Goal: Information Seeking & Learning: Learn about a topic

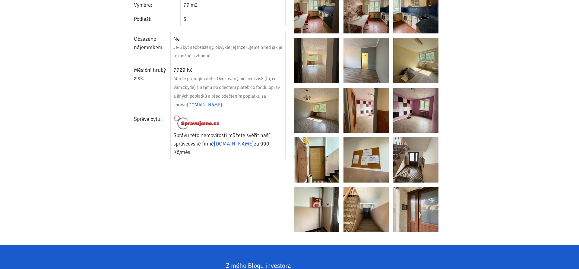
scroll to position [195, 0]
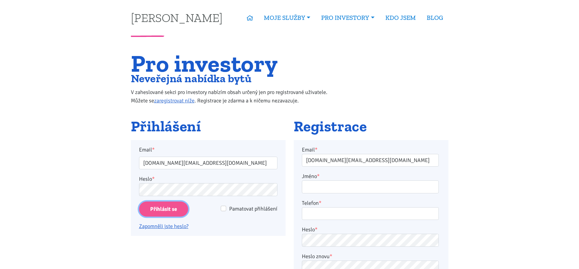
click at [152, 205] on input "Přihlásit se" at bounding box center [163, 209] width 49 height 15
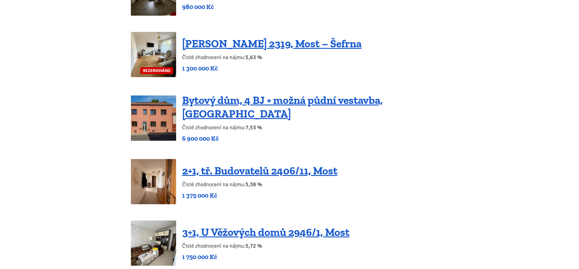
scroll to position [800, 0]
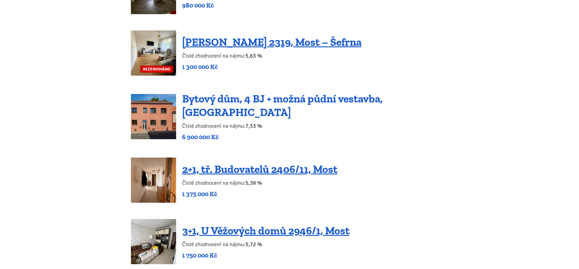
click at [334, 107] on link "Bytový dům, 4 BJ + možná půdní vestavba, Podbořany" at bounding box center [282, 105] width 201 height 27
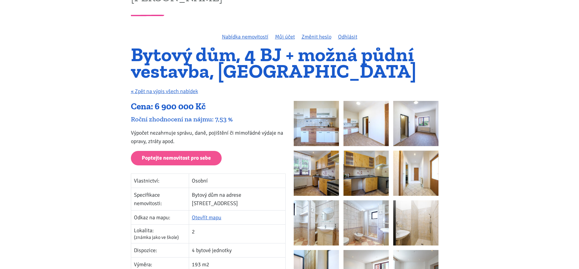
scroll to position [41, 0]
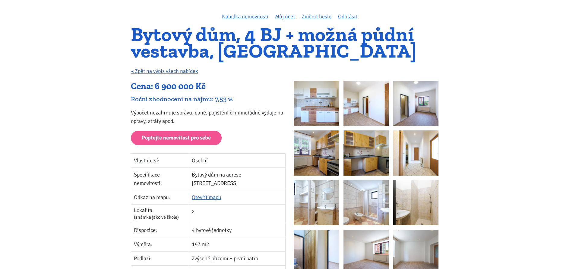
click at [305, 106] on img at bounding box center [316, 103] width 45 height 45
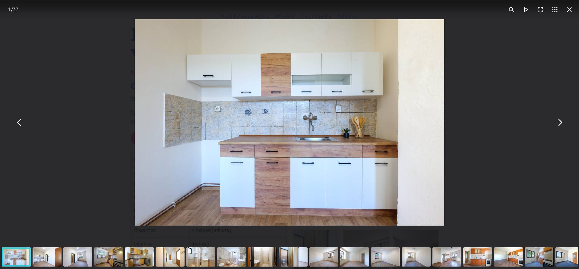
click at [559, 122] on button "You can close this modal content with the ESC key" at bounding box center [560, 123] width 14 height 14
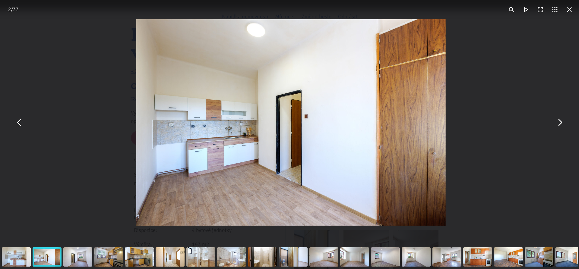
click at [559, 122] on button "You can close this modal content with the ESC key" at bounding box center [560, 123] width 14 height 14
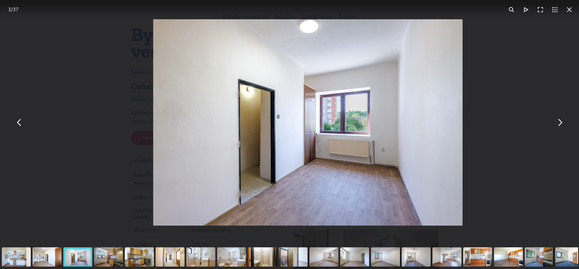
click at [559, 122] on button "You can close this modal content with the ESC key" at bounding box center [560, 123] width 14 height 14
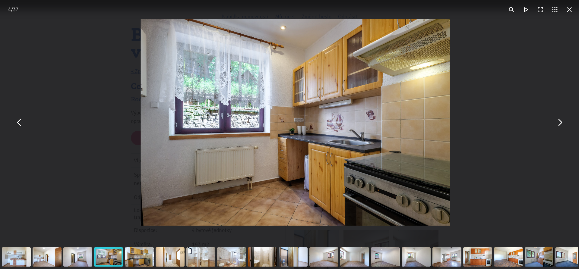
click at [559, 122] on button "You can close this modal content with the ESC key" at bounding box center [560, 123] width 14 height 14
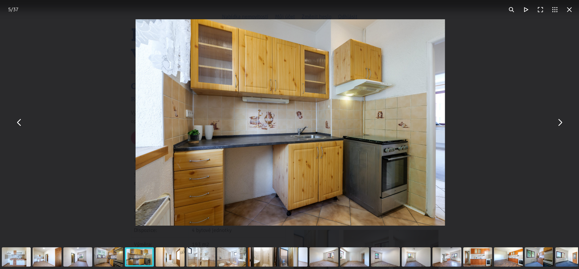
click at [559, 122] on button "You can close this modal content with the ESC key" at bounding box center [560, 123] width 14 height 14
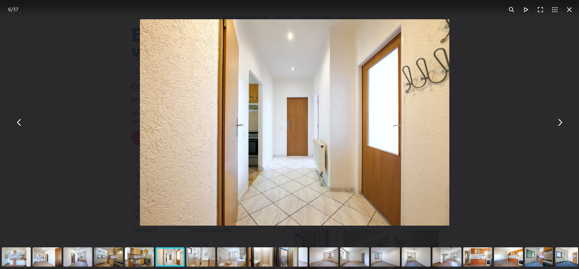
click at [559, 122] on button "You can close this modal content with the ESC key" at bounding box center [560, 123] width 14 height 14
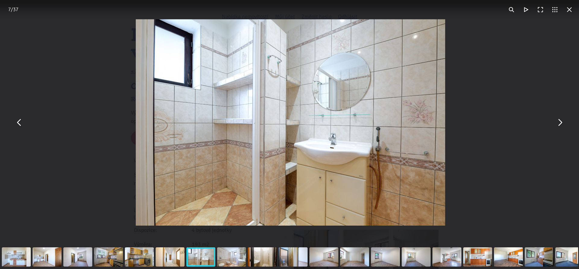
click at [559, 122] on button "You can close this modal content with the ESC key" at bounding box center [560, 123] width 14 height 14
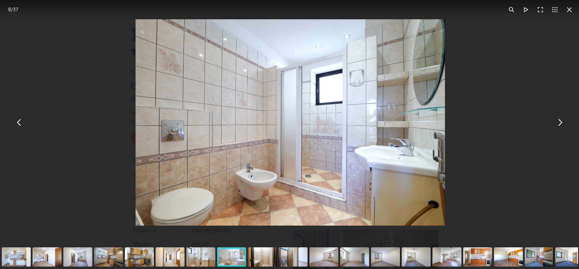
click at [559, 122] on button "You can close this modal content with the ESC key" at bounding box center [560, 123] width 14 height 14
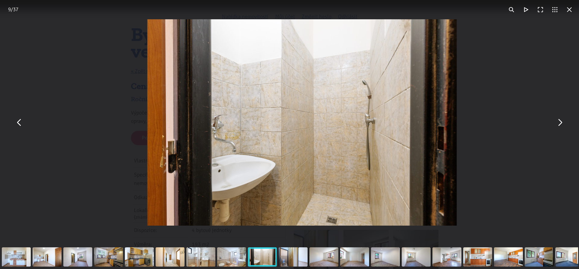
click at [559, 122] on button "You can close this modal content with the ESC key" at bounding box center [560, 123] width 14 height 14
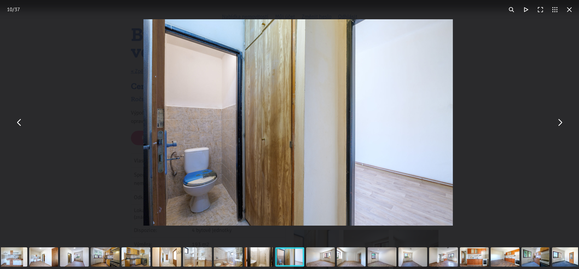
click at [559, 122] on button "You can close this modal content with the ESC key" at bounding box center [560, 123] width 14 height 14
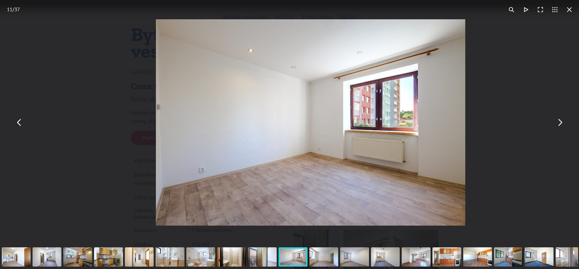
click at [559, 122] on button "You can close this modal content with the ESC key" at bounding box center [560, 123] width 14 height 14
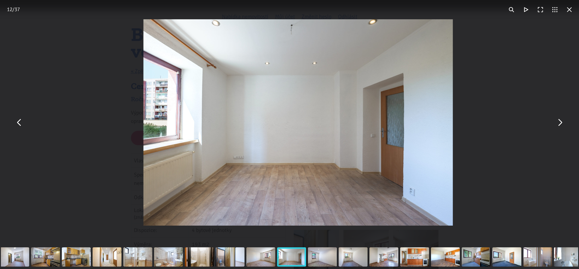
click at [568, 14] on button "You can close this modal content with the ESC key" at bounding box center [569, 9] width 14 height 14
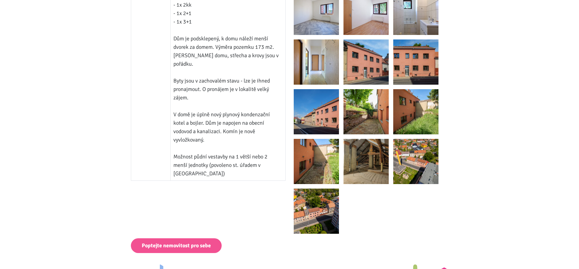
scroll to position [545, 0]
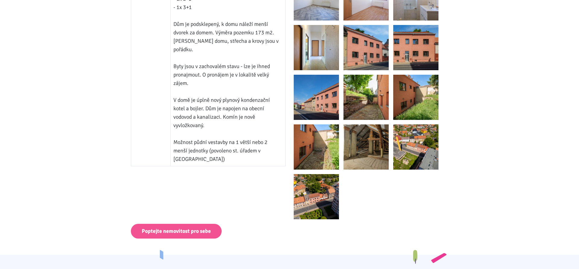
click at [371, 138] on img at bounding box center [366, 147] width 45 height 45
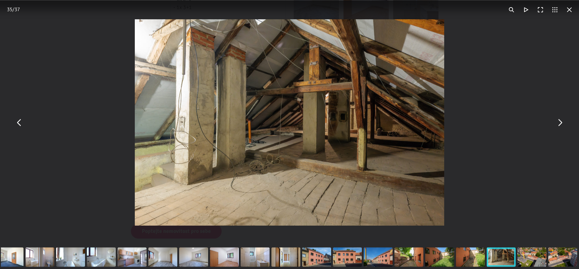
click at [435, 256] on div "You can close this modal content with the ESC key" at bounding box center [439, 257] width 31 height 24
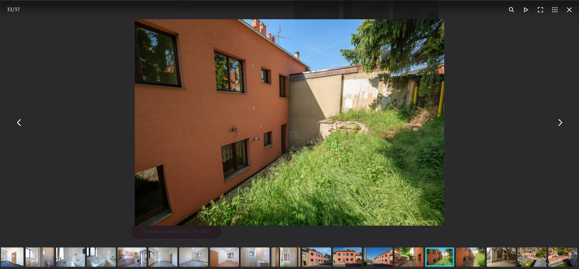
click at [340, 256] on div "You can close this modal content with the ESC key" at bounding box center [347, 257] width 31 height 24
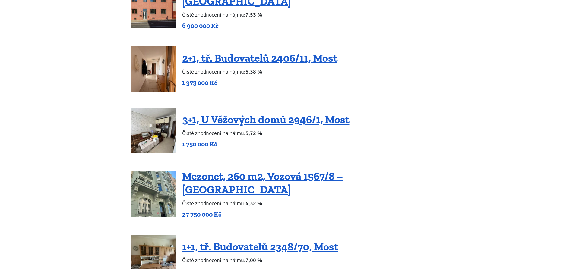
scroll to position [913, 0]
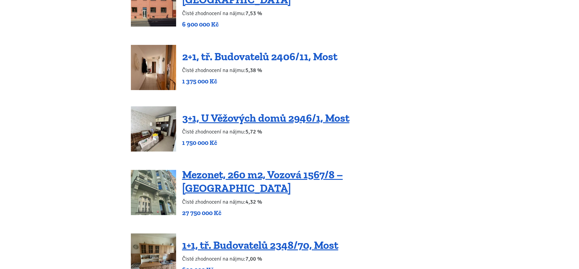
click at [293, 51] on link "2+1, tř. Budovatelů 2406/11, Most" at bounding box center [259, 56] width 155 height 13
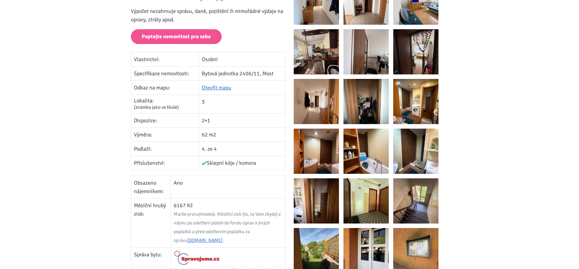
scroll to position [133, 0]
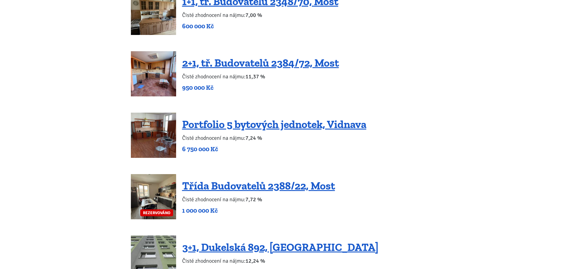
scroll to position [1159, 0]
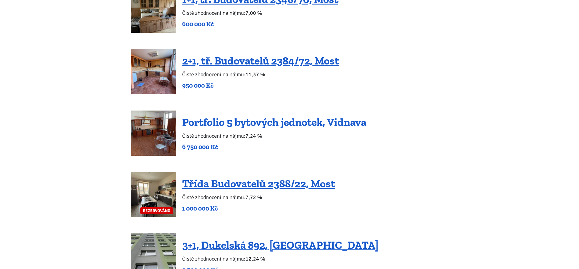
click at [328, 116] on link "Portfolio 5 bytových jednotek, Vidnava" at bounding box center [274, 122] width 184 height 13
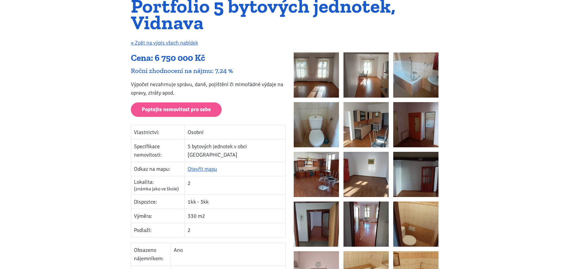
scroll to position [103, 0]
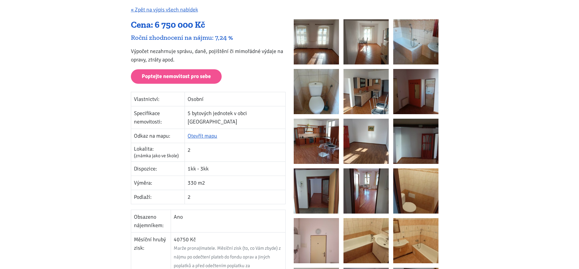
click at [368, 78] on img at bounding box center [366, 91] width 45 height 45
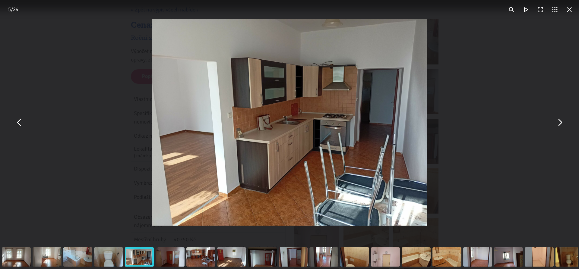
click at [566, 130] on div "You can close this modal content with the ESC key" at bounding box center [289, 122] width 579 height 245
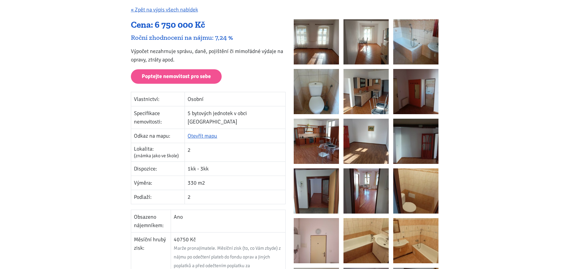
click at [563, 128] on button "You can close this modal content with the ESC key" at bounding box center [560, 123] width 14 height 14
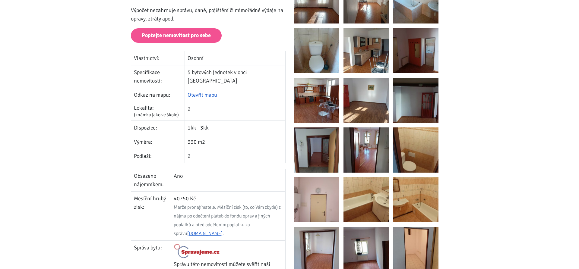
scroll to position [113, 0]
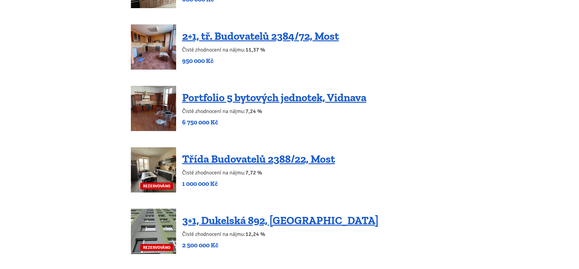
scroll to position [1190, 0]
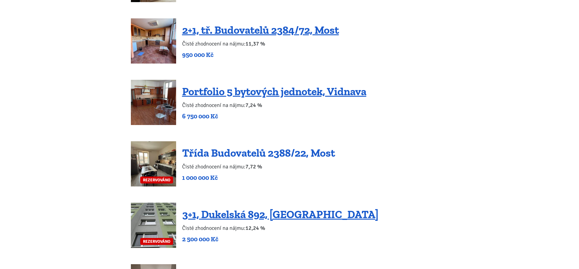
click at [263, 147] on link "Třída Budovatelů 2388/22, Most" at bounding box center [258, 153] width 153 height 13
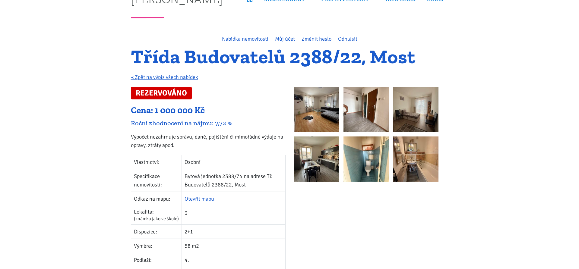
scroll to position [21, 0]
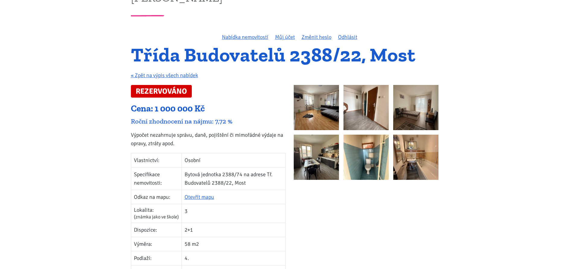
click at [317, 113] on img at bounding box center [316, 107] width 45 height 45
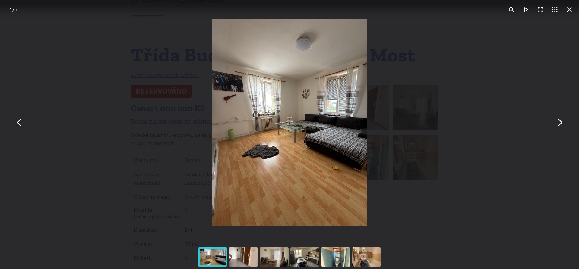
click at [552, 124] on div "You can close this modal content with the ESC key" at bounding box center [289, 122] width 579 height 245
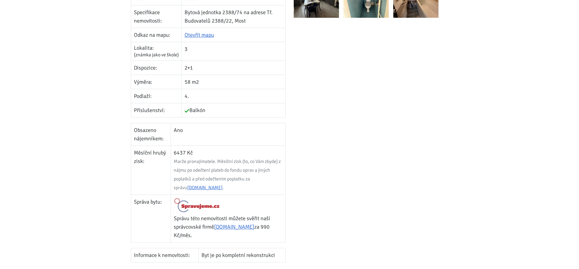
scroll to position [215, 0]
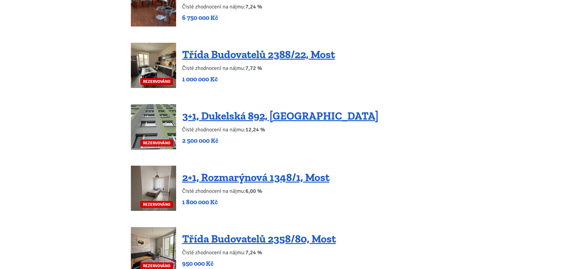
scroll to position [1292, 0]
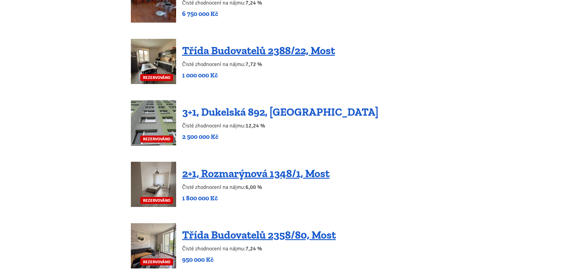
click at [228, 106] on link "3+1, Dukelská 892, [GEOGRAPHIC_DATA]" at bounding box center [280, 112] width 196 height 13
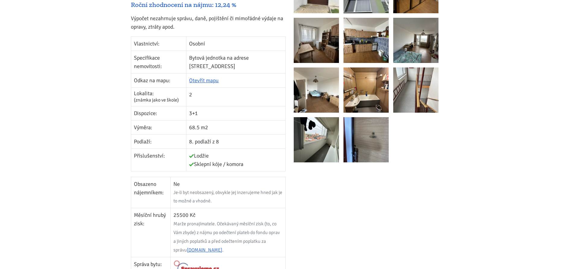
scroll to position [82, 0]
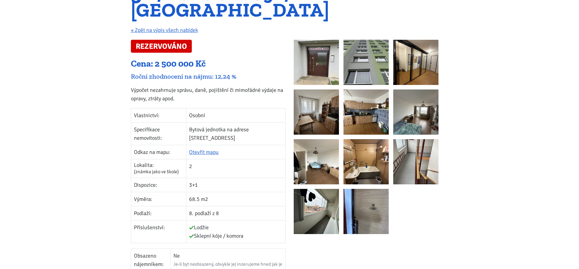
click at [321, 97] on img at bounding box center [316, 112] width 45 height 45
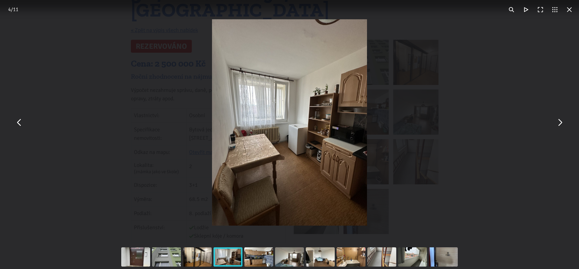
click at [561, 126] on button "You can close this modal content with the ESC key" at bounding box center [560, 123] width 14 height 14
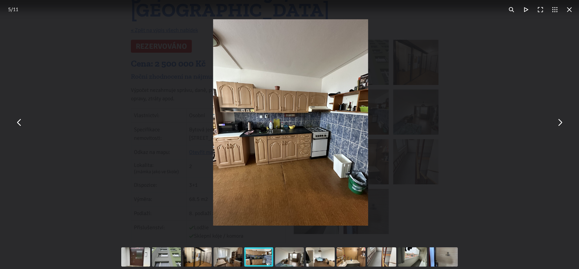
click at [561, 126] on button "You can close this modal content with the ESC key" at bounding box center [560, 123] width 14 height 14
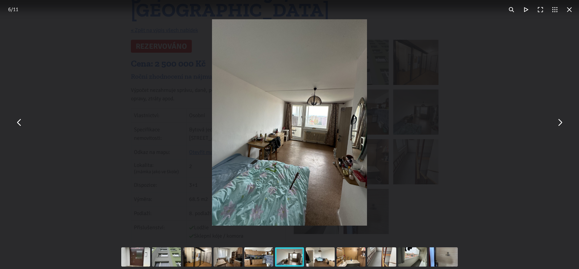
click at [561, 126] on button "You can close this modal content with the ESC key" at bounding box center [560, 123] width 14 height 14
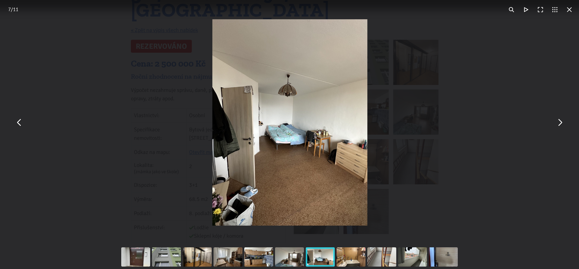
click at [561, 126] on button "You can close this modal content with the ESC key" at bounding box center [560, 123] width 14 height 14
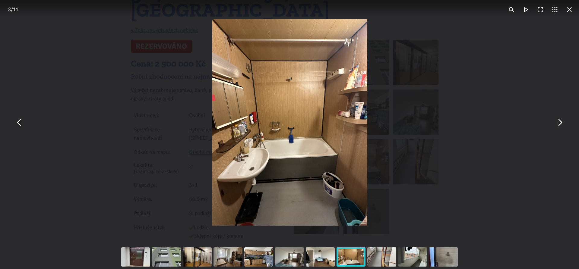
click at [561, 126] on button "You can close this modal content with the ESC key" at bounding box center [560, 123] width 14 height 14
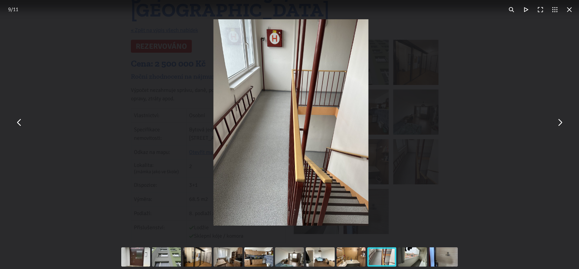
click at [561, 126] on button "You can close this modal content with the ESC key" at bounding box center [560, 123] width 14 height 14
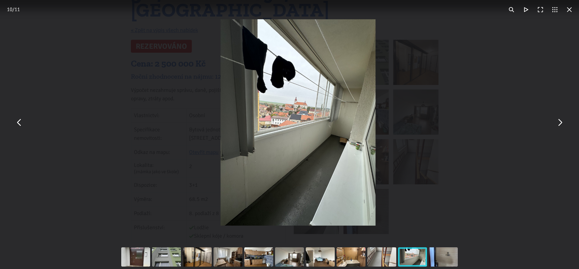
click at [498, 146] on div "You can close this modal content with the ESC key" at bounding box center [297, 122] width 579 height 245
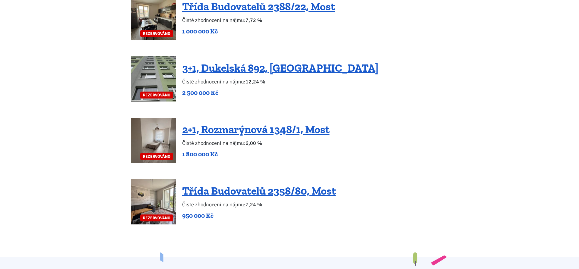
scroll to position [1354, 0]
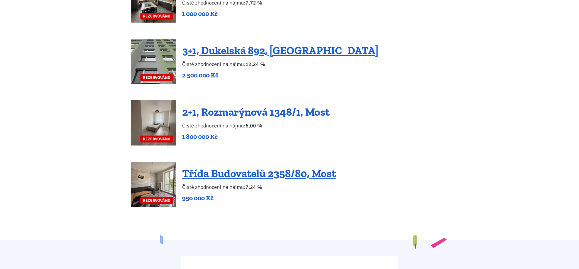
click at [309, 106] on link "2+1, Rozmarýnová 1348/1, Most" at bounding box center [255, 112] width 147 height 13
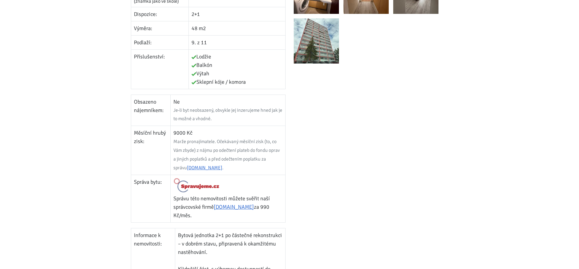
scroll to position [246, 0]
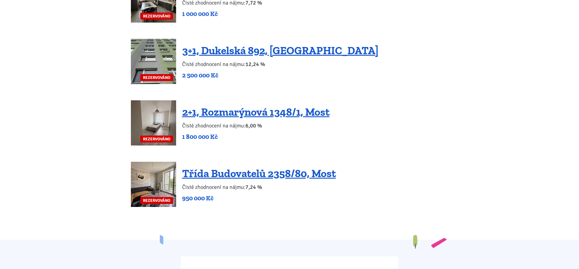
scroll to position [1354, 0]
